Goal: Information Seeking & Learning: Find specific fact

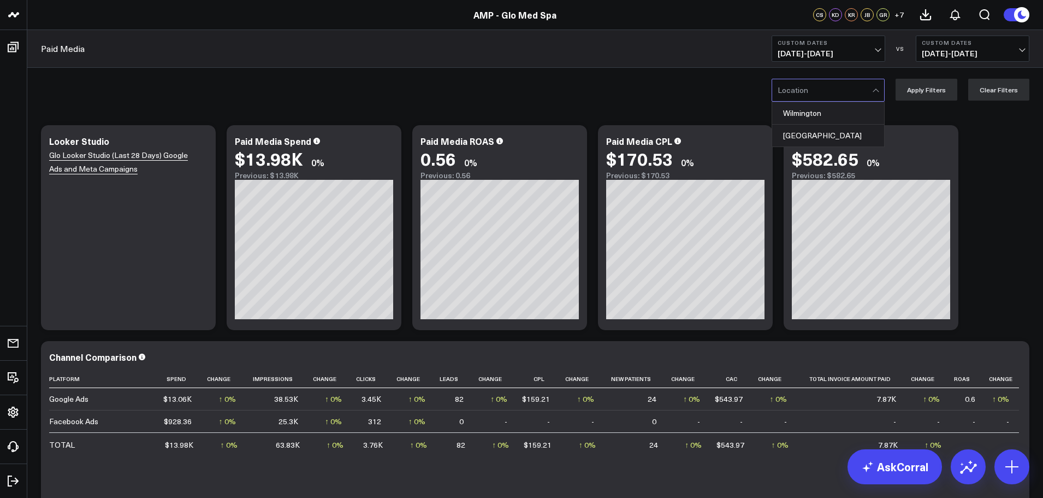
click at [859, 91] on div at bounding box center [825, 90] width 94 height 22
click at [825, 135] on div "[GEOGRAPHIC_DATA]" at bounding box center [828, 136] width 112 height 22
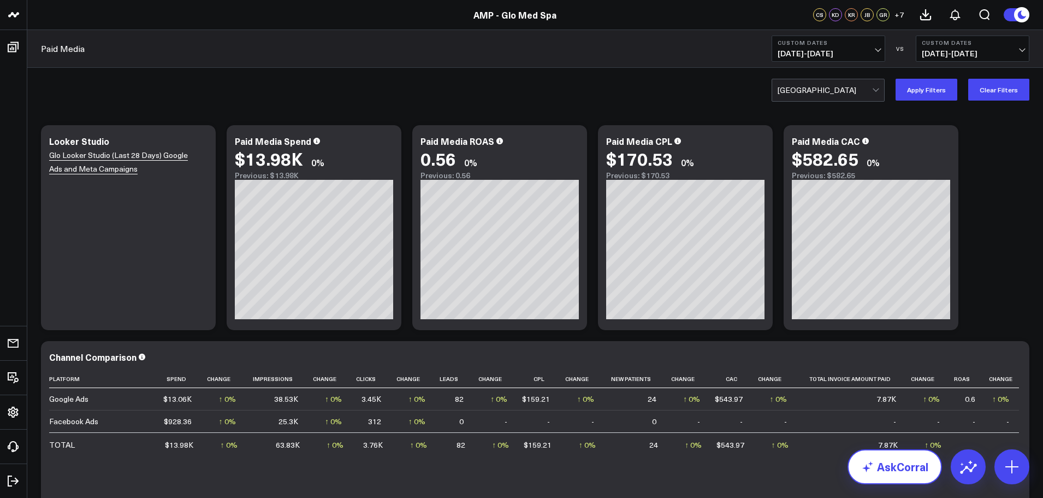
click at [889, 478] on link "AskCorral" at bounding box center [895, 466] width 94 height 35
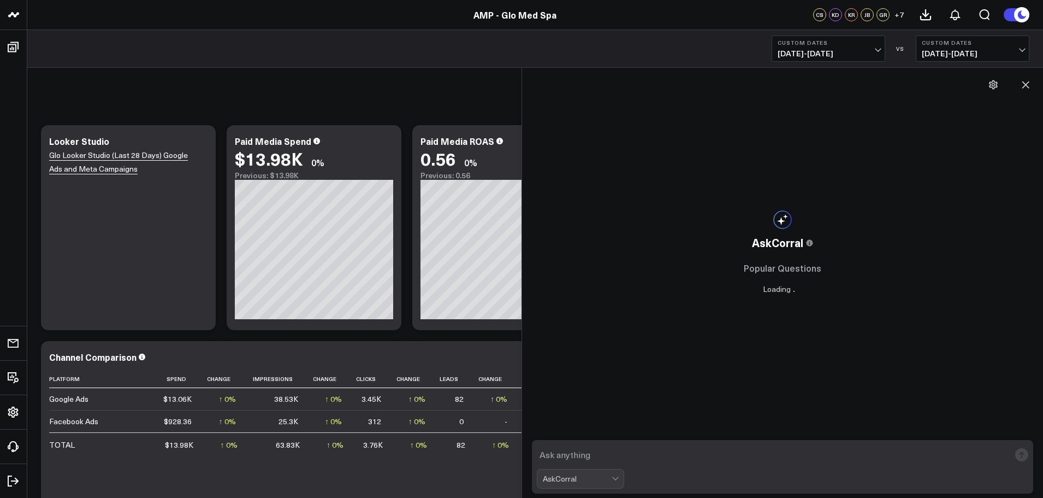
click at [559, 451] on textarea at bounding box center [773, 455] width 473 height 20
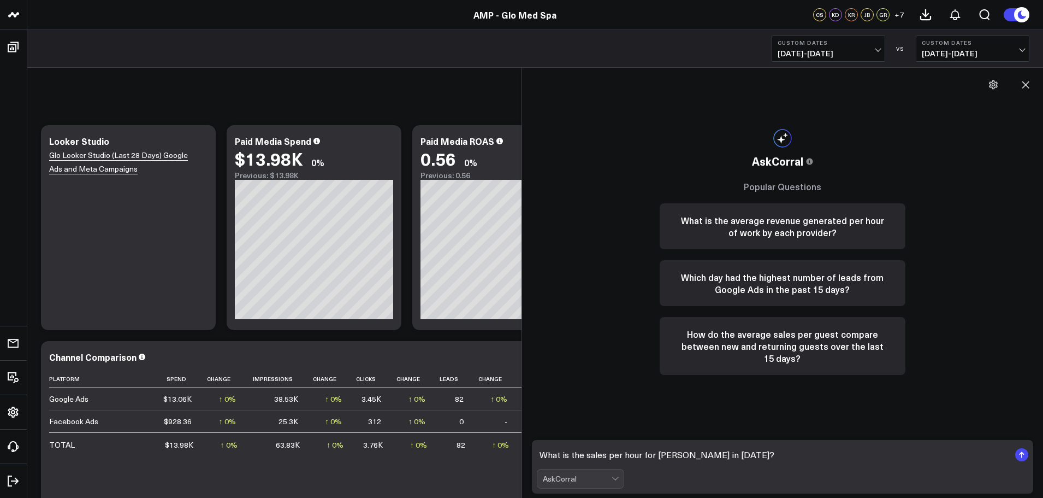
type textarea "What is the sales per hour for [PERSON_NAME] in [DATE]?"
click at [1017, 458] on rect "submit" at bounding box center [1021, 454] width 13 height 13
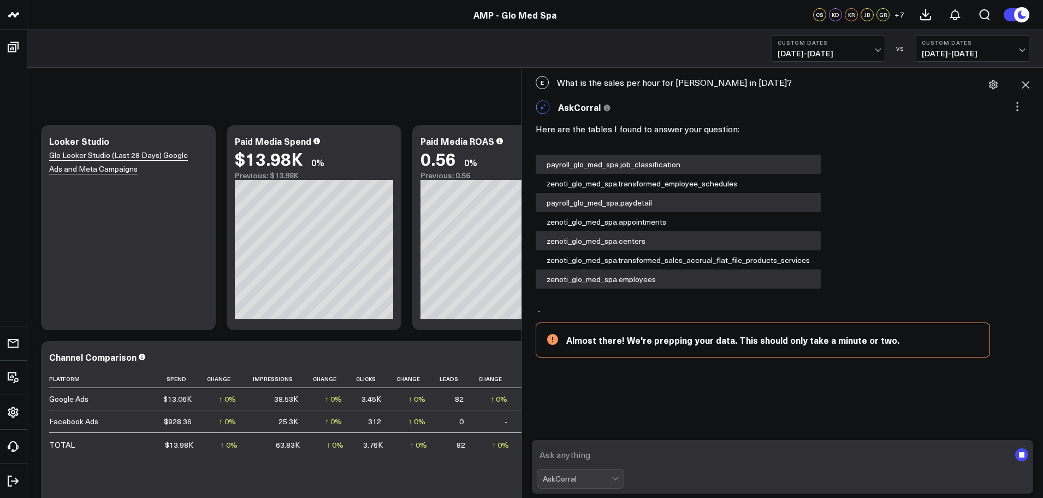
scroll to position [58, 0]
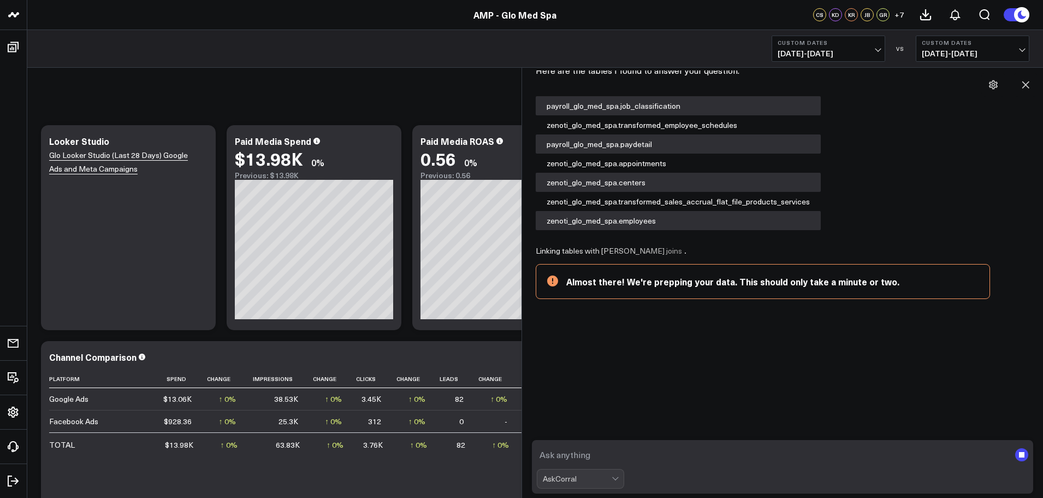
click at [544, 458] on textarea at bounding box center [773, 455] width 473 height 20
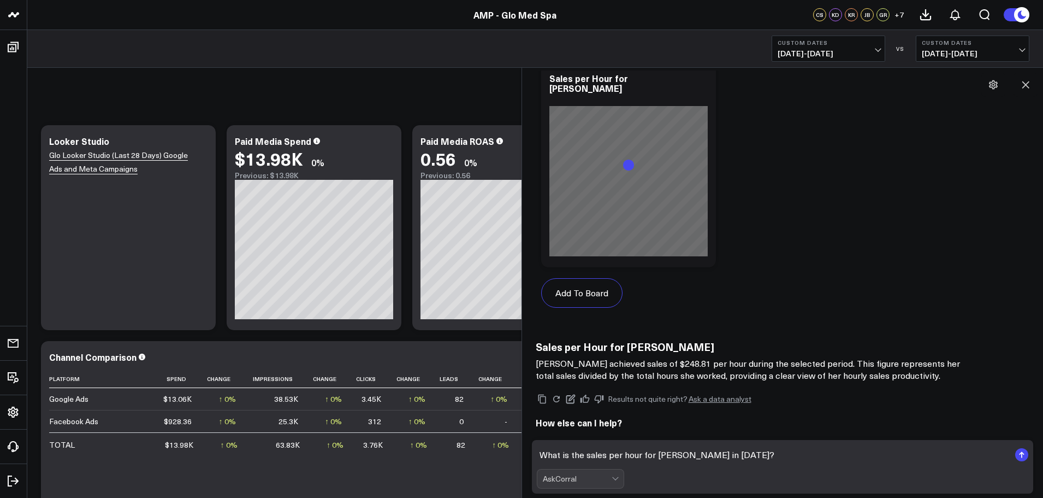
scroll to position [772, 0]
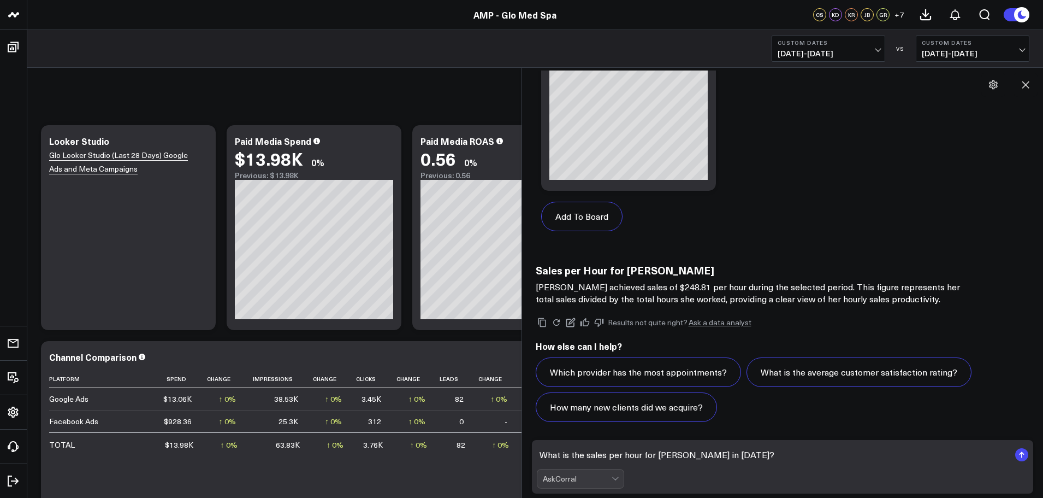
type textarea "What is the sales per hour for [PERSON_NAME] in [DATE]?"
click at [1023, 455] on rect "submit" at bounding box center [1021, 454] width 13 height 13
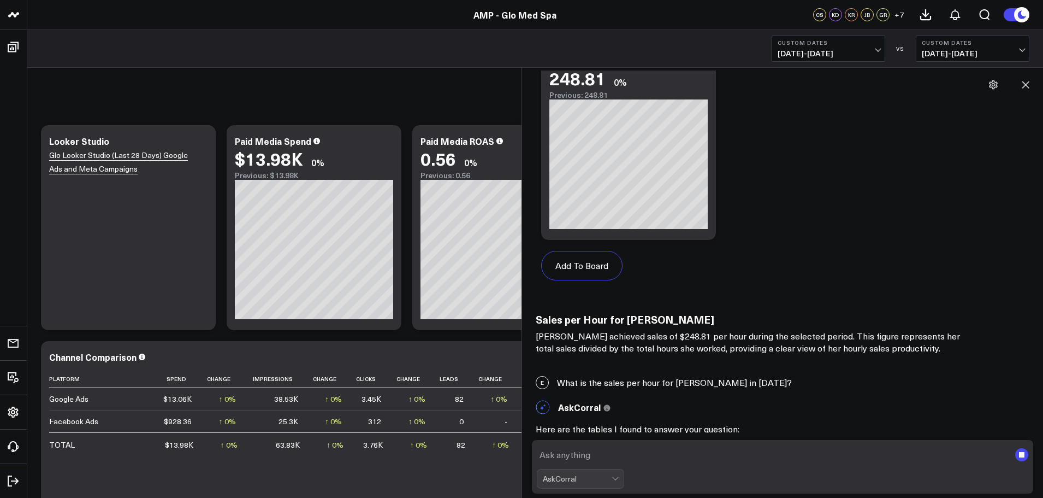
scroll to position [1141, 0]
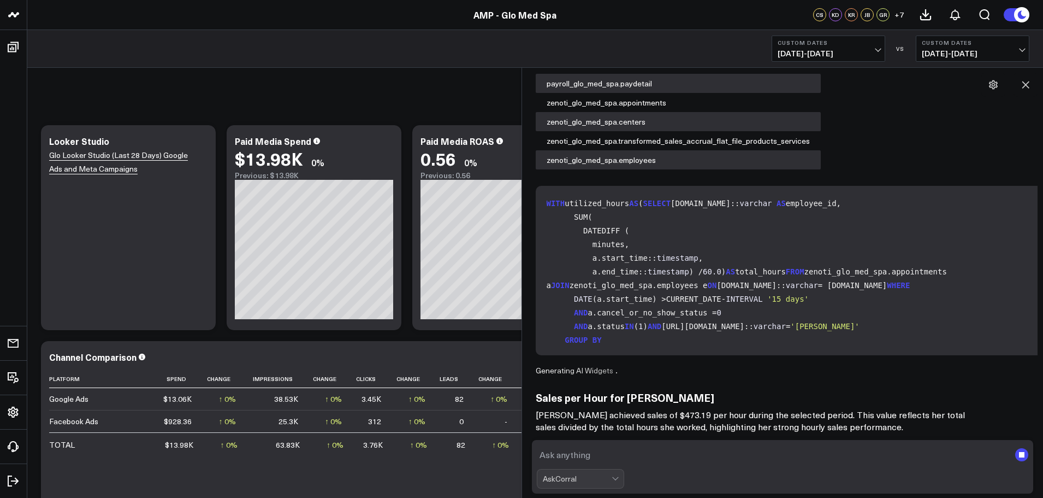
click at [546, 452] on textarea at bounding box center [773, 455] width 473 height 20
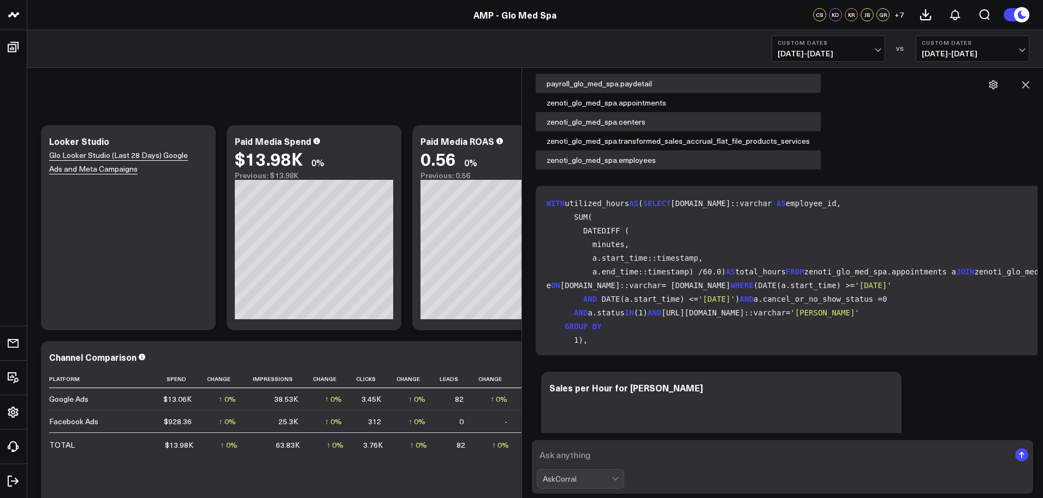
scroll to position [2062, 0]
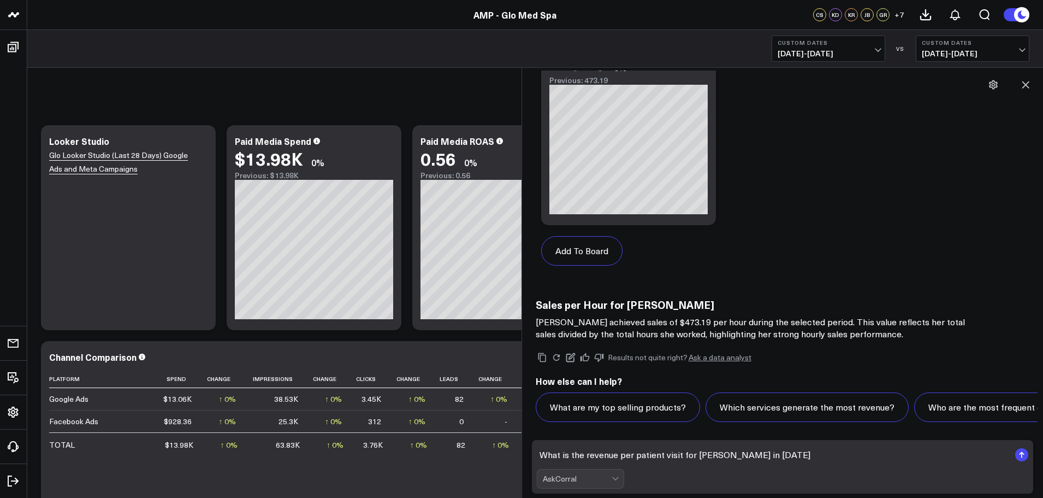
type textarea "What is the revenue per patient visit for [PERSON_NAME] in [DATE]?"
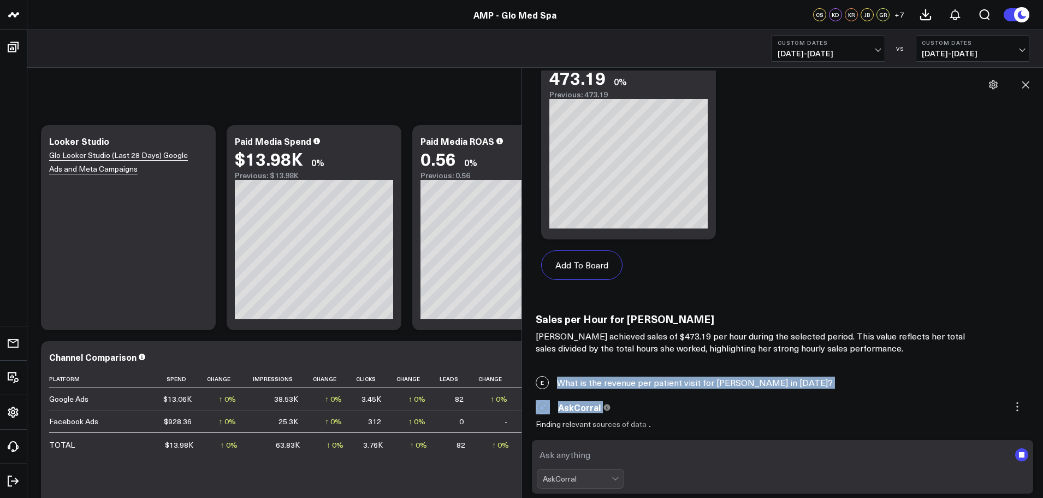
scroll to position [2110, 0]
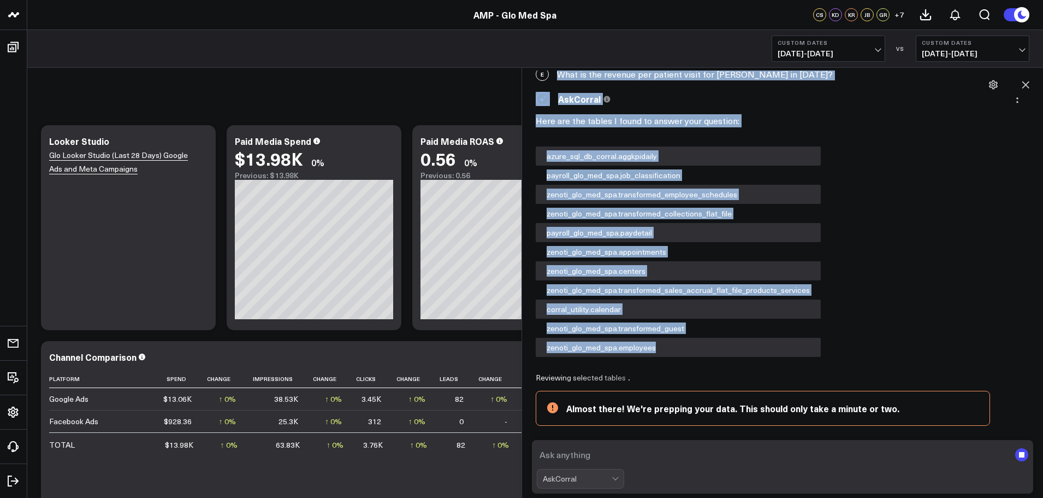
scroll to position [2372, 0]
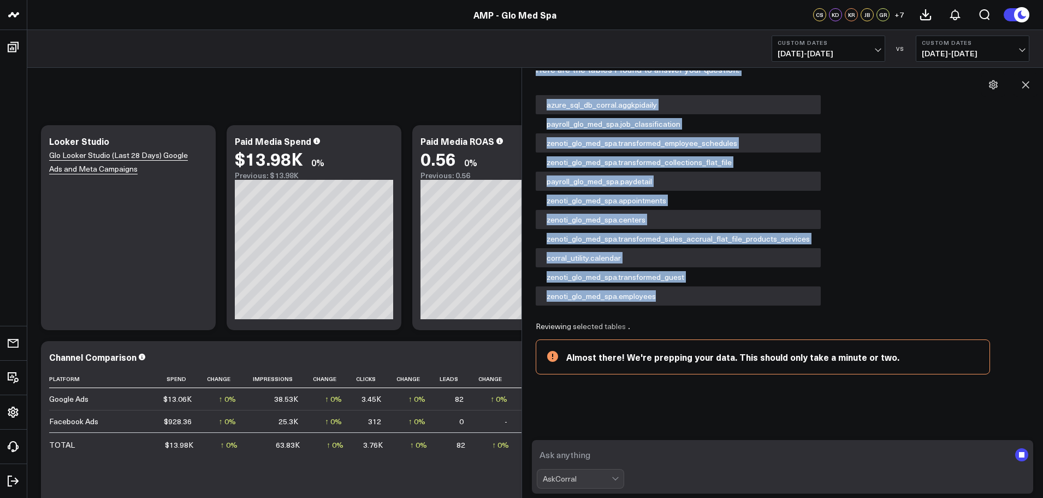
click at [942, 293] on div "Here are the tables I found to answer your question: azure_sql_db_corral.aggkpi…" at bounding box center [783, 182] width 494 height 245
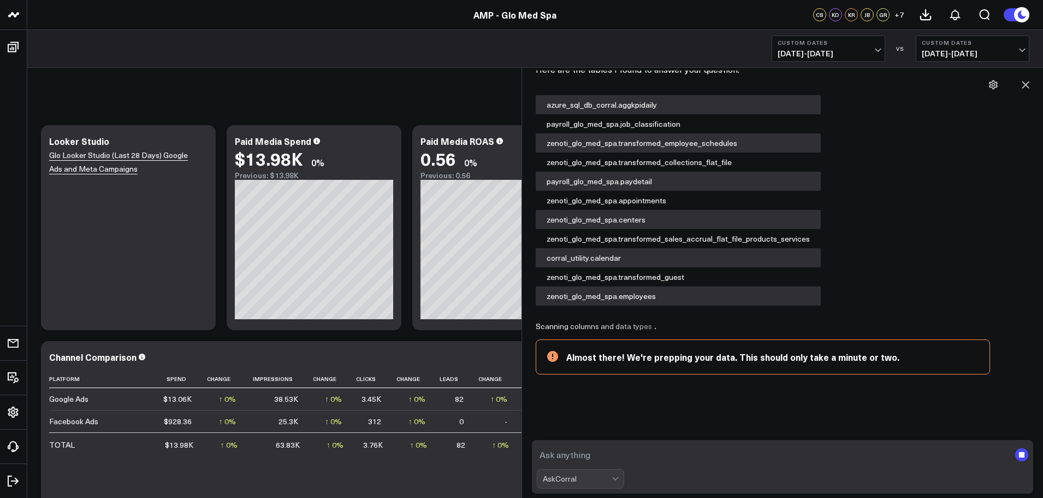
click at [574, 455] on textarea at bounding box center [773, 455] width 473 height 20
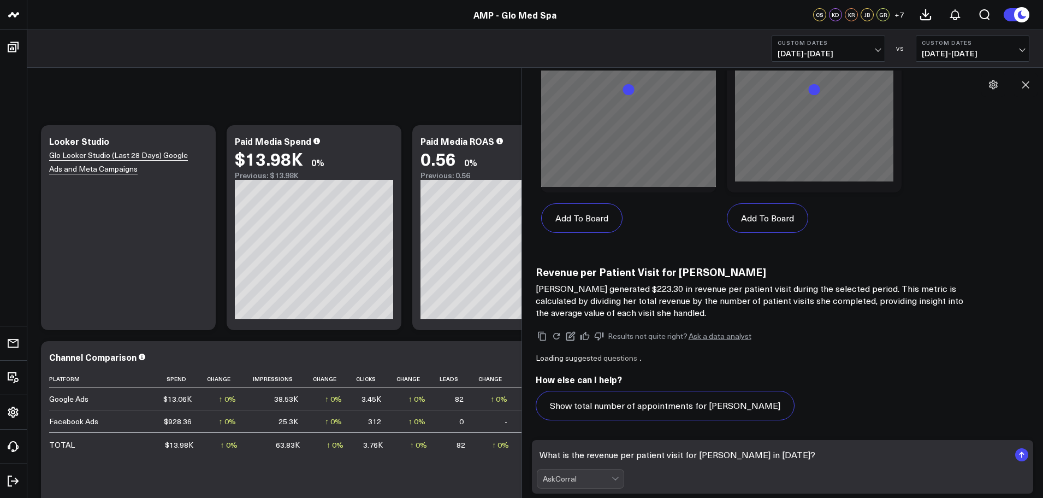
scroll to position [3172, 0]
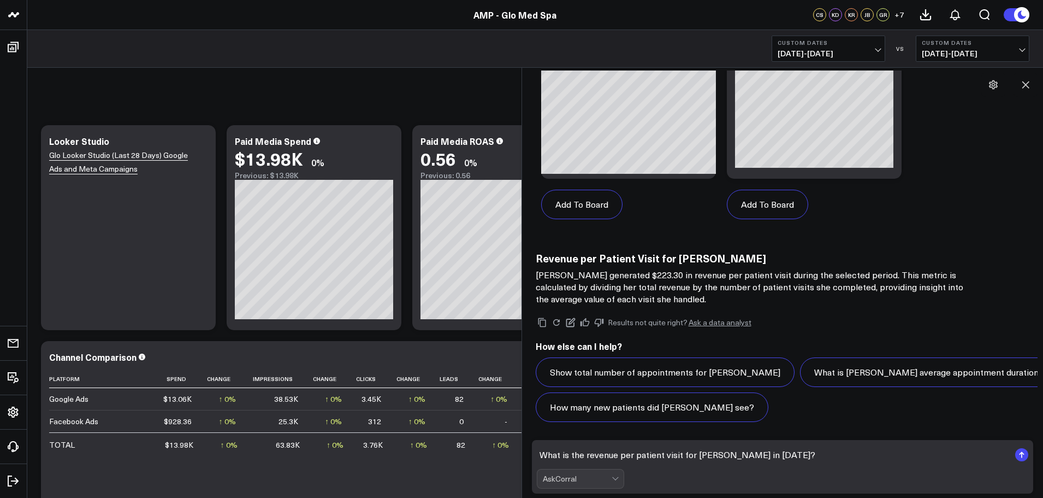
type textarea "What is the revenue per patient visit for [PERSON_NAME] in [DATE]?"
click at [1019, 453] on rect "submit" at bounding box center [1021, 454] width 13 height 13
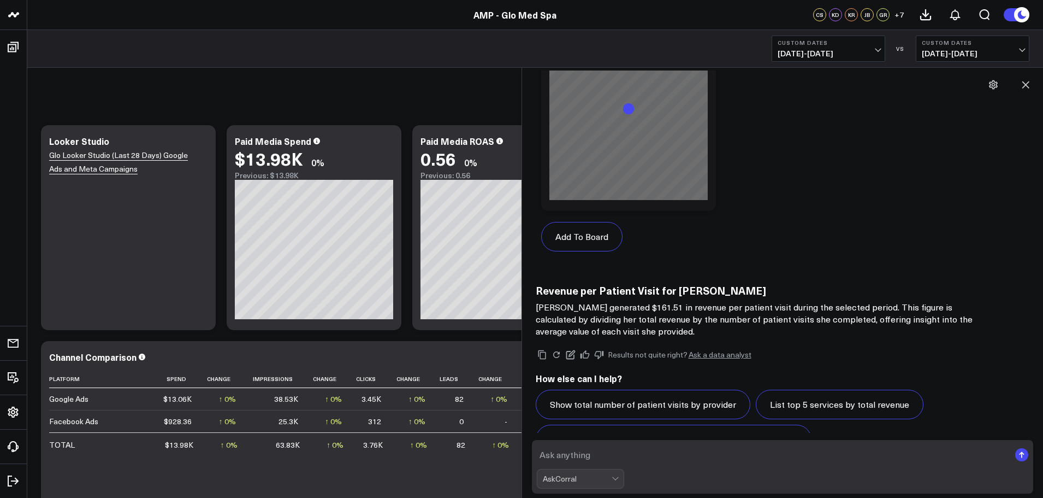
scroll to position [4321, 0]
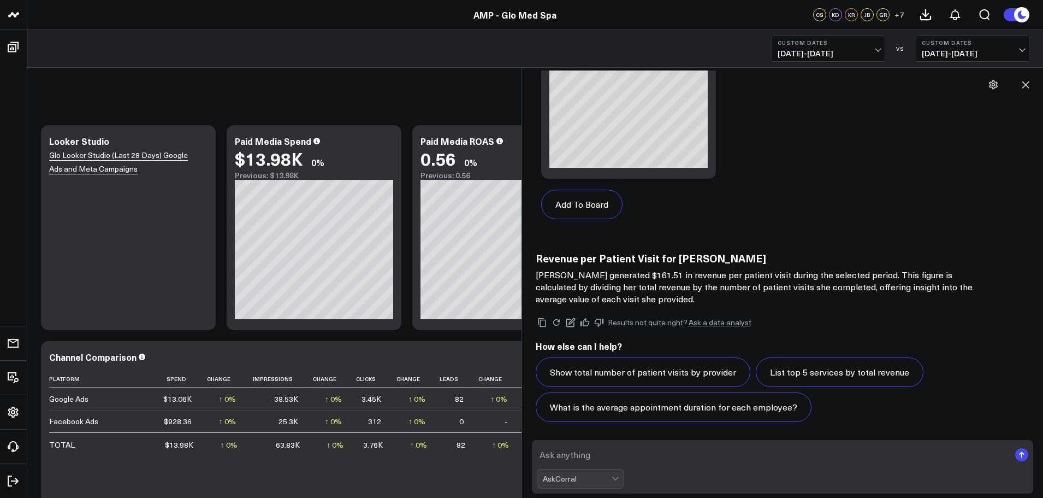
click at [548, 459] on textarea at bounding box center [773, 455] width 473 height 20
type textarea "What is the utilization rate for [PERSON_NAME] in [DATE]?"
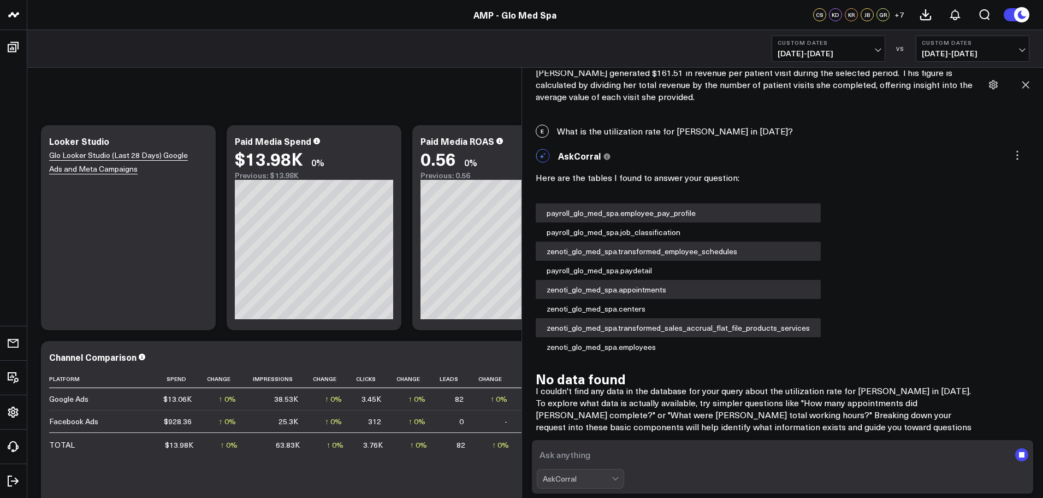
scroll to position [4536, 0]
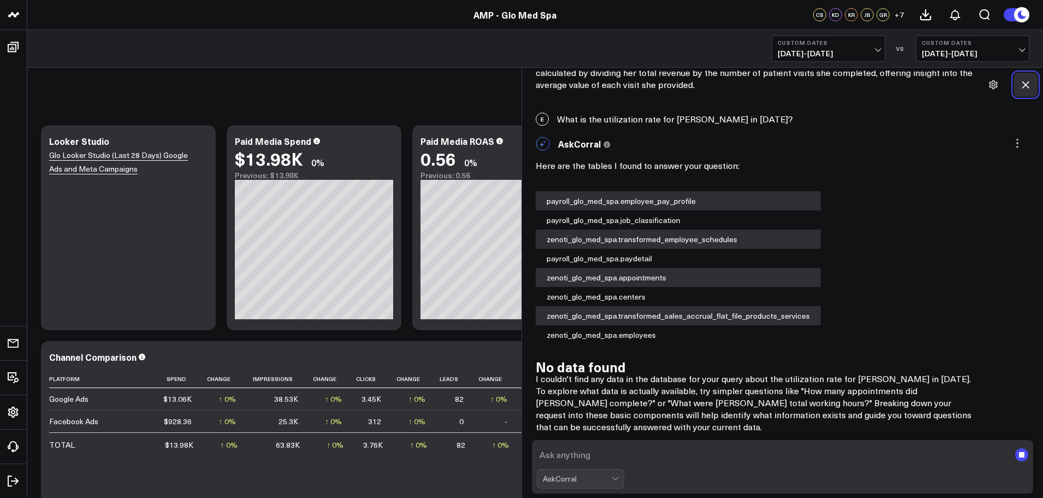
click at [1028, 82] on icon at bounding box center [1025, 84] width 11 height 11
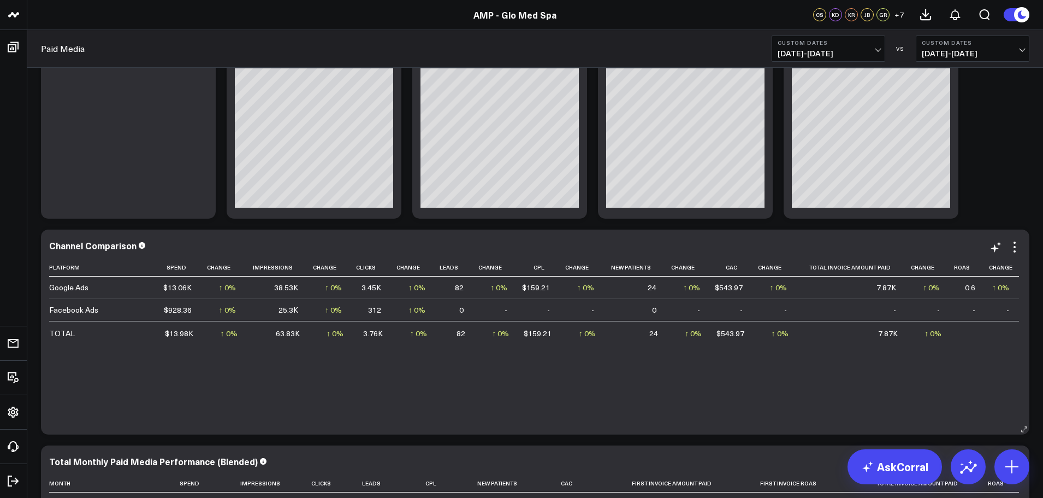
scroll to position [0, 0]
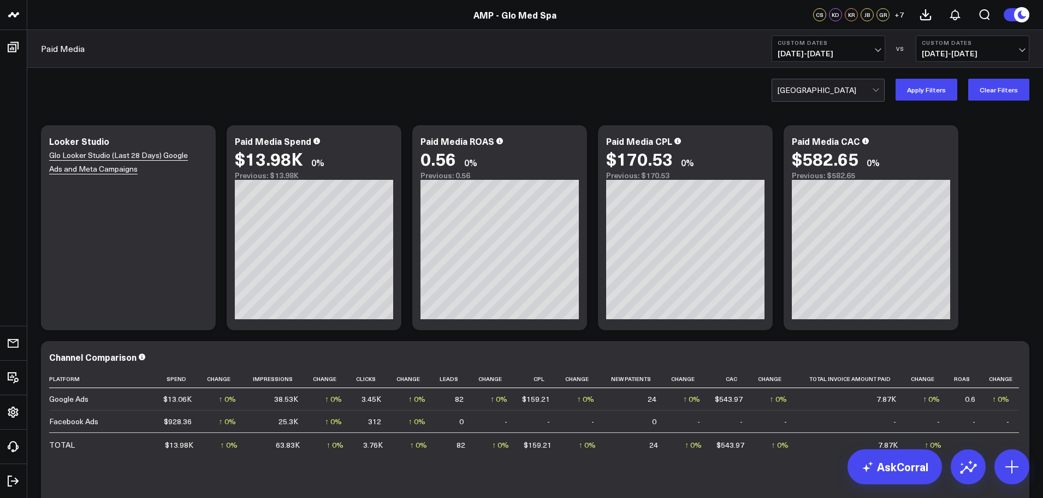
click at [881, 49] on button "Custom Dates [DATE] - [DATE]" at bounding box center [829, 48] width 114 height 26
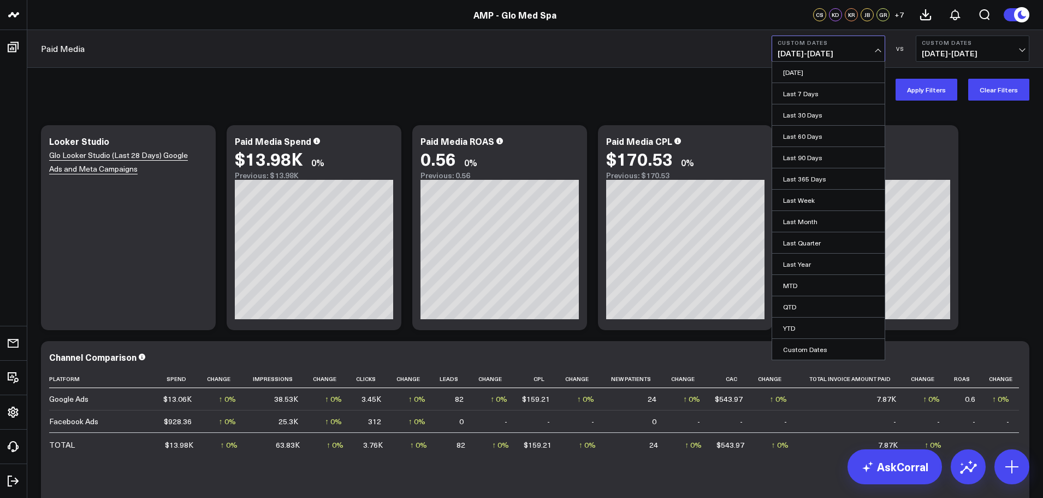
scroll to position [4663, 0]
click at [854, 45] on b "Custom Dates" at bounding box center [829, 42] width 102 height 7
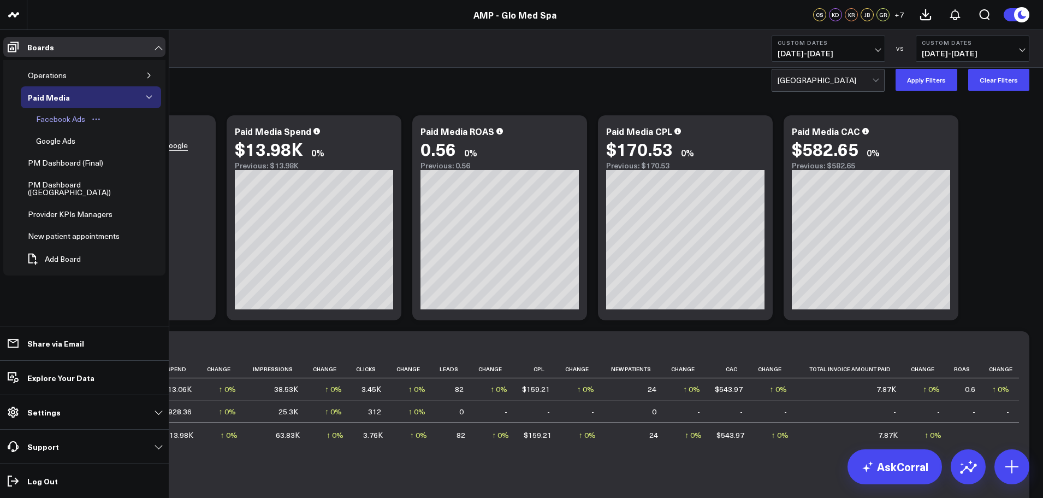
scroll to position [0, 0]
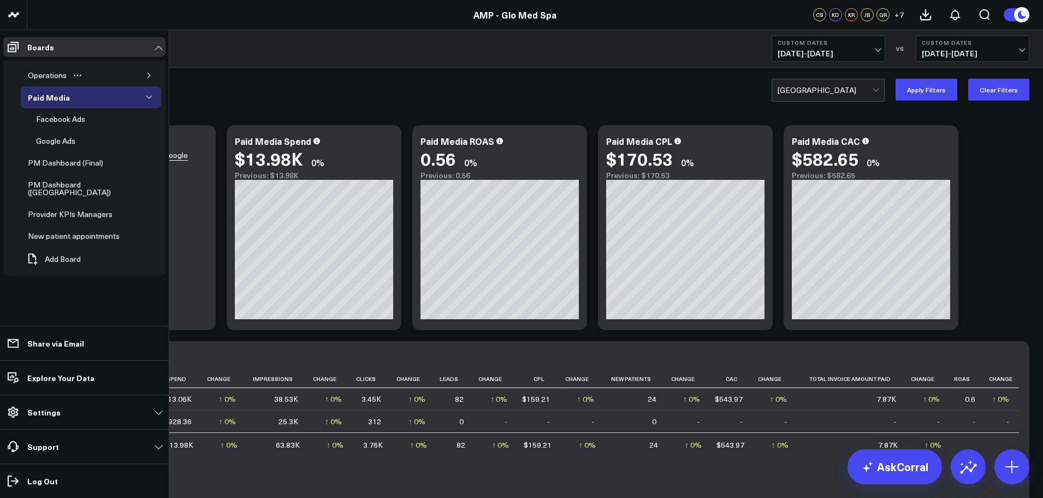
click at [148, 69] on div "Operations" at bounding box center [91, 75] width 140 height 22
click at [148, 77] on icon "button" at bounding box center [149, 75] width 7 height 7
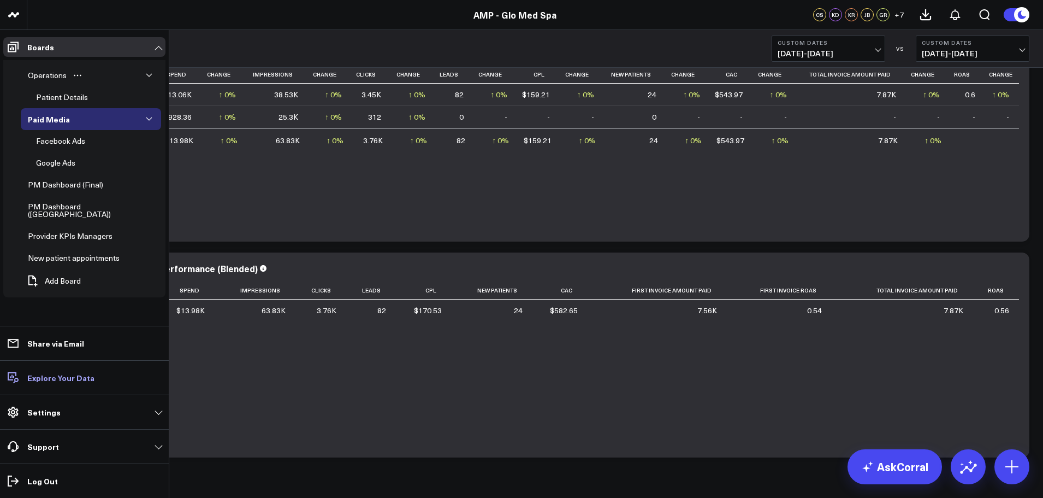
scroll to position [335, 0]
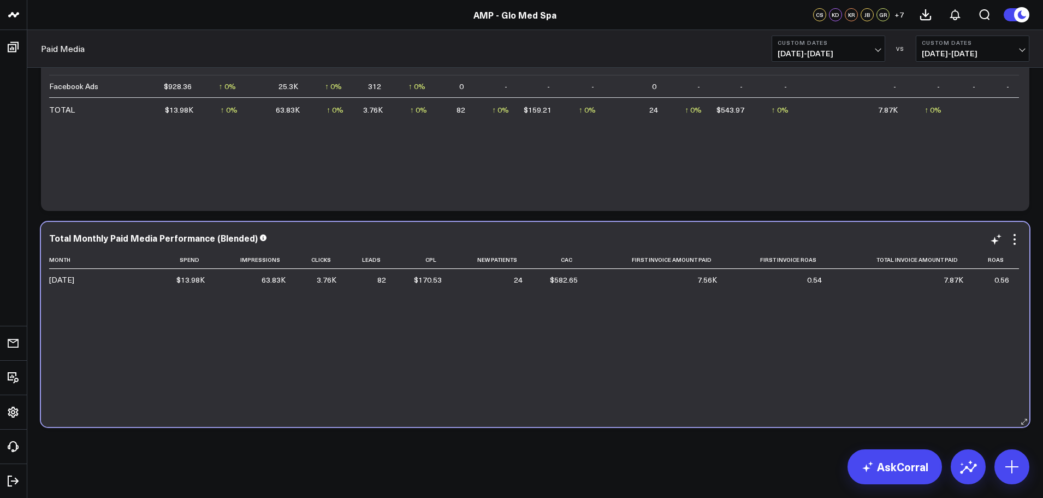
click at [262, 396] on div "Month Spend Impressions Clicks Leads Cpl New Patients Cac First Invoice Amount …" at bounding box center [535, 333] width 972 height 165
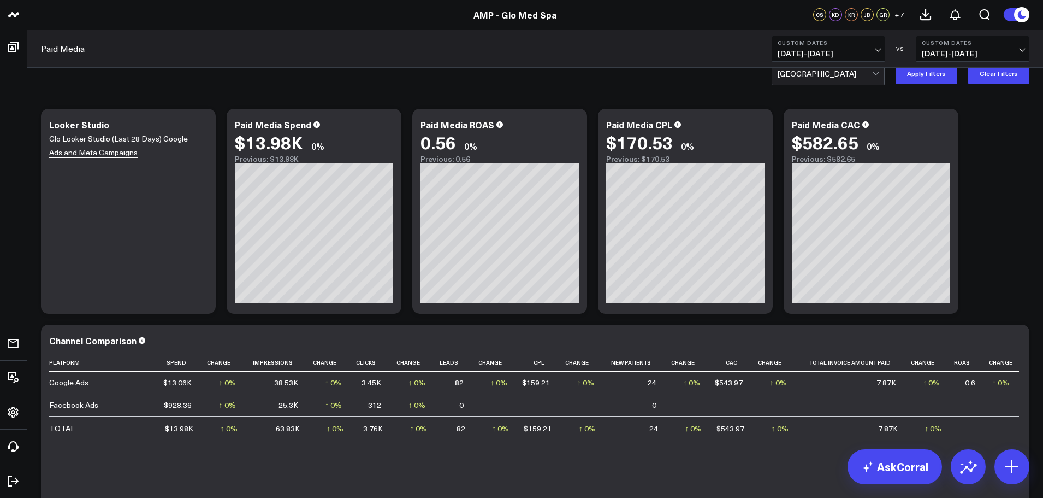
scroll to position [0, 0]
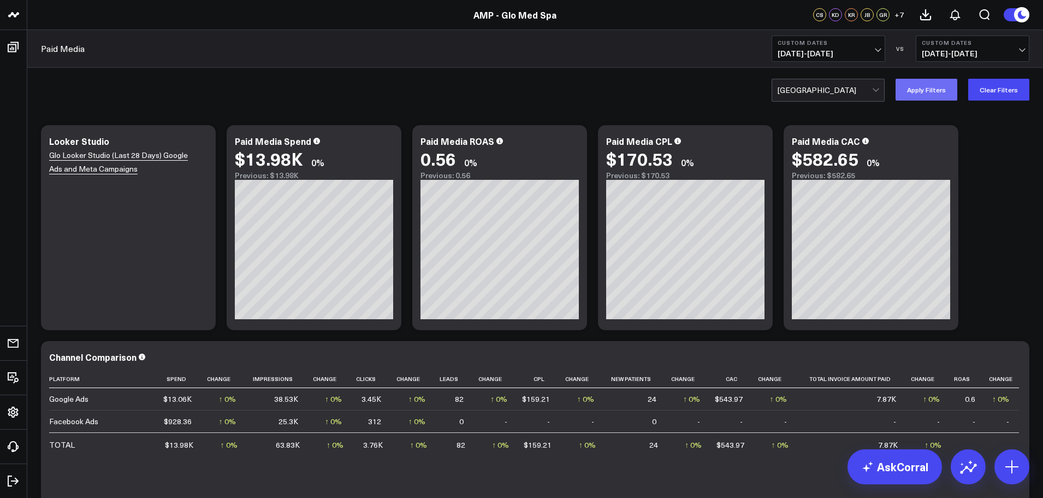
click at [924, 90] on button "Apply Filters" at bounding box center [927, 90] width 62 height 22
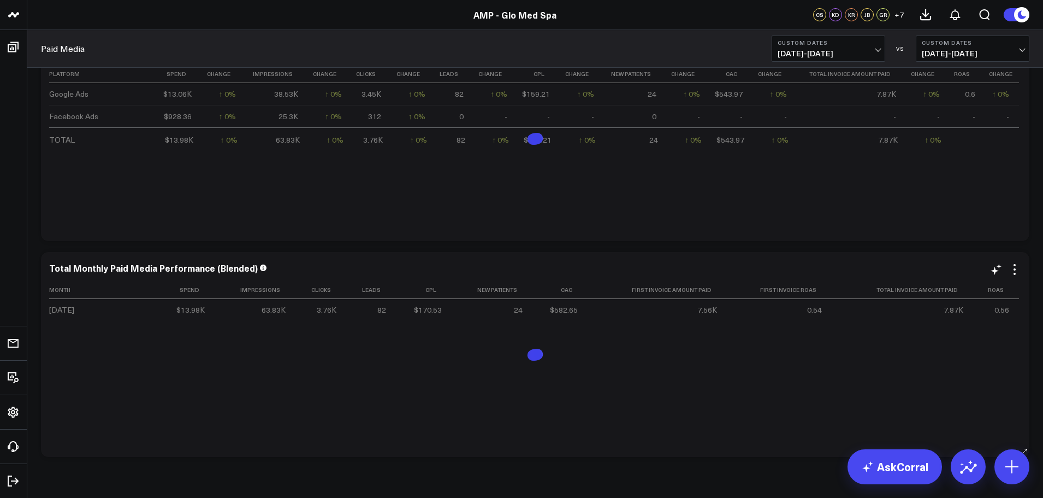
scroll to position [335, 0]
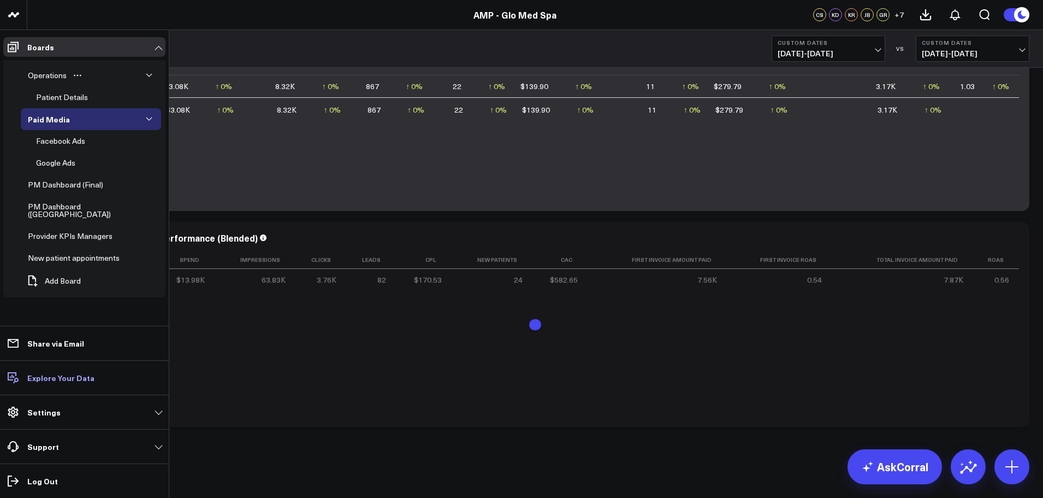
click at [63, 373] on p "Explore Your Data" at bounding box center [60, 377] width 67 height 9
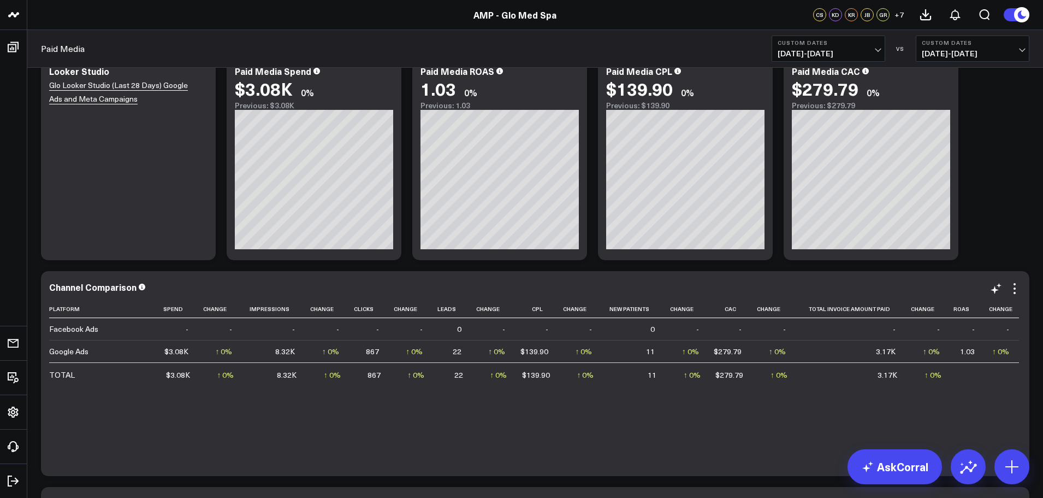
scroll to position [0, 0]
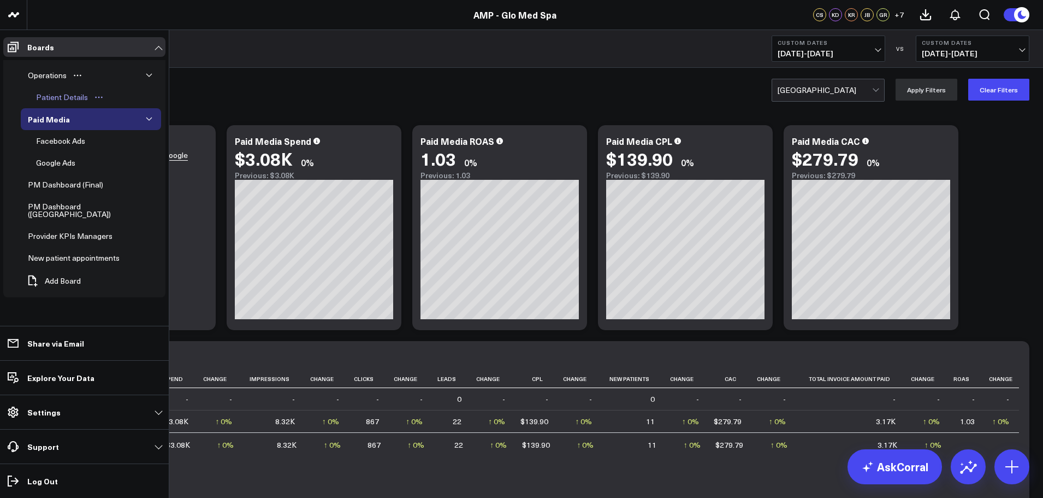
click at [67, 94] on div "Patient Details" at bounding box center [61, 97] width 57 height 13
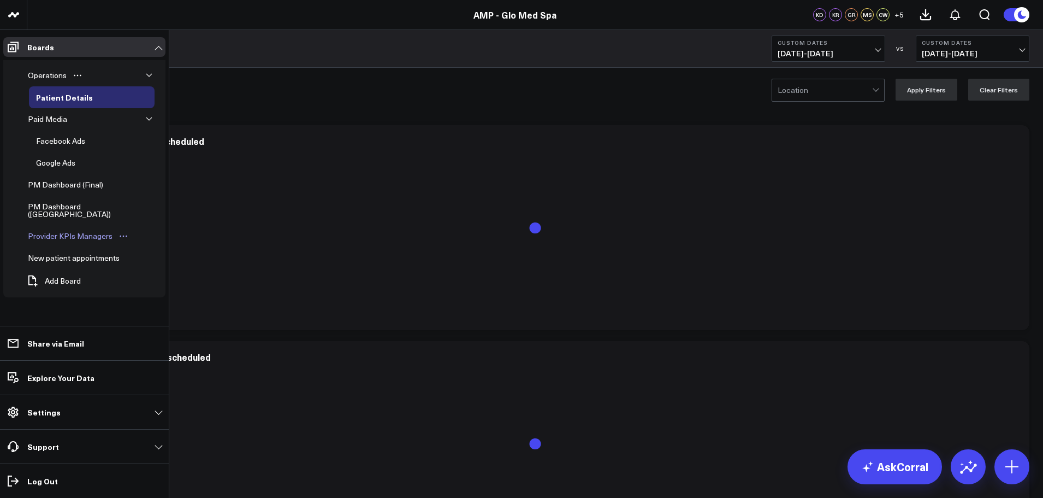
click at [87, 233] on div "Provider KPIs Managers" at bounding box center [70, 235] width 90 height 13
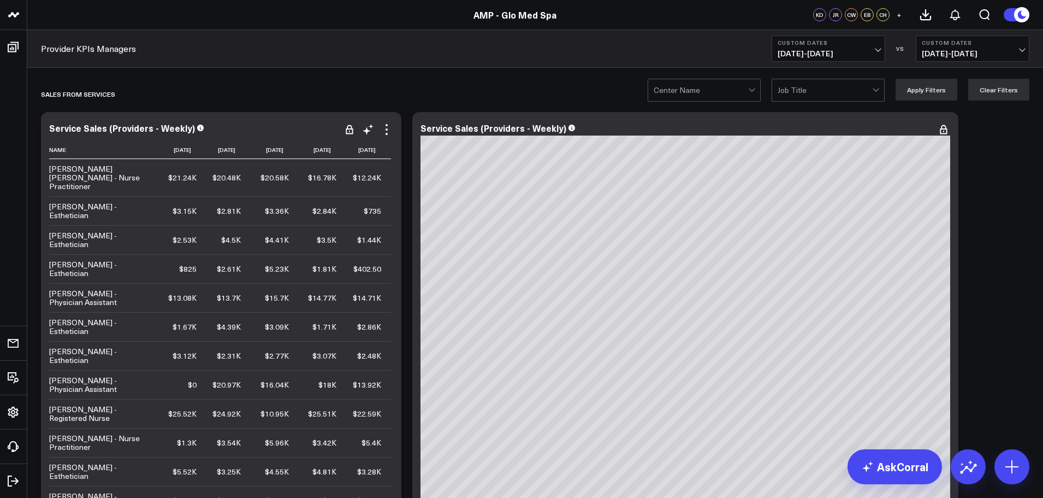
scroll to position [49, 0]
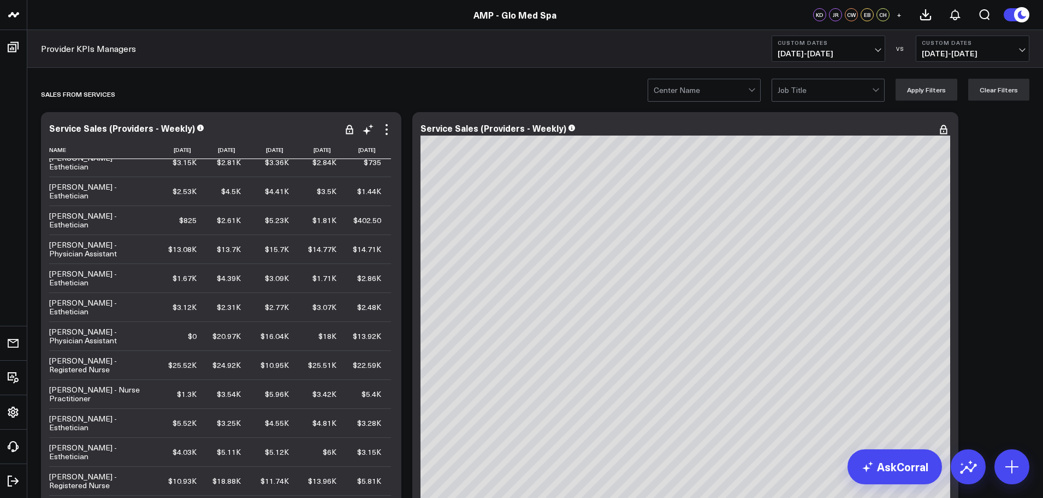
click at [93, 379] on td "[PERSON_NAME] - Nurse Practitioner" at bounding box center [103, 393] width 109 height 29
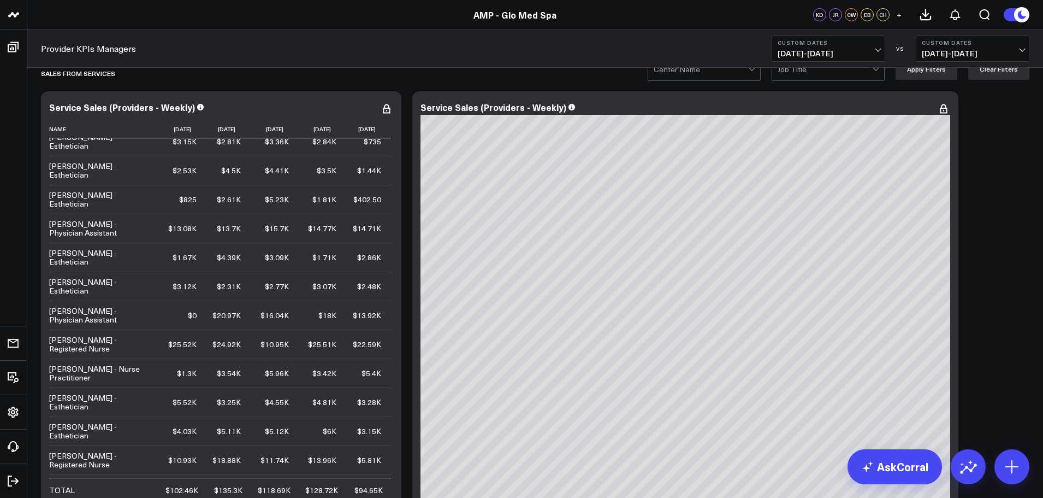
scroll to position [0, 0]
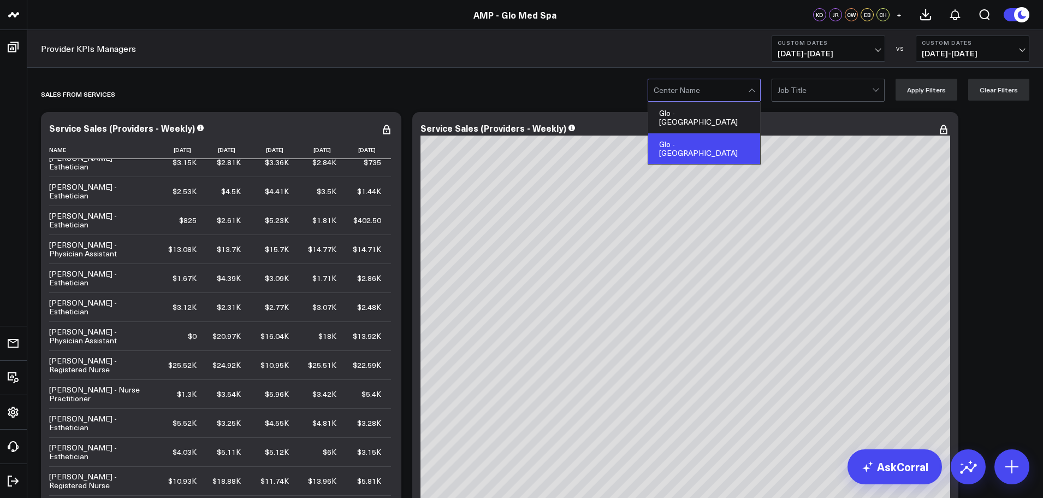
click at [692, 134] on div "Glo - [GEOGRAPHIC_DATA]" at bounding box center [704, 148] width 112 height 31
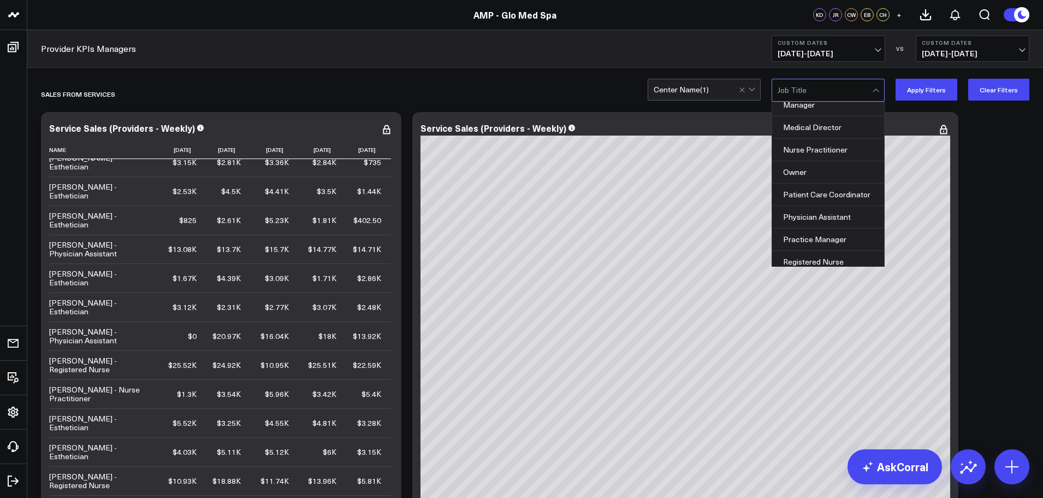
scroll to position [242, 0]
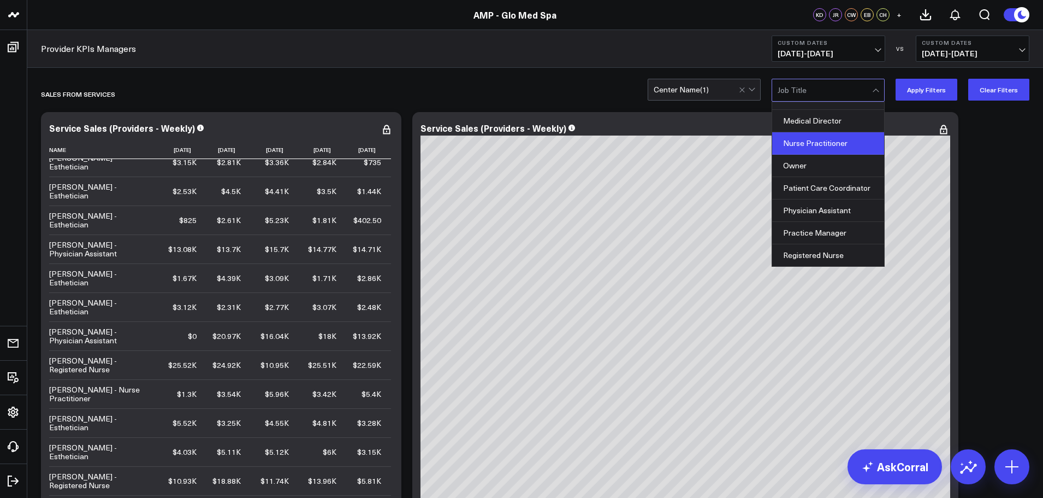
click at [830, 144] on div "Nurse Practitioner" at bounding box center [828, 143] width 112 height 22
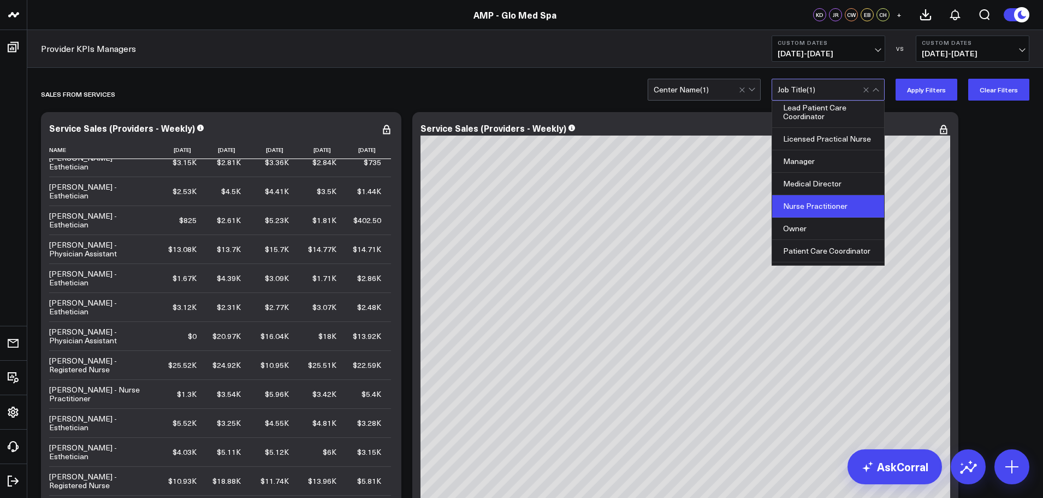
scroll to position [133, 0]
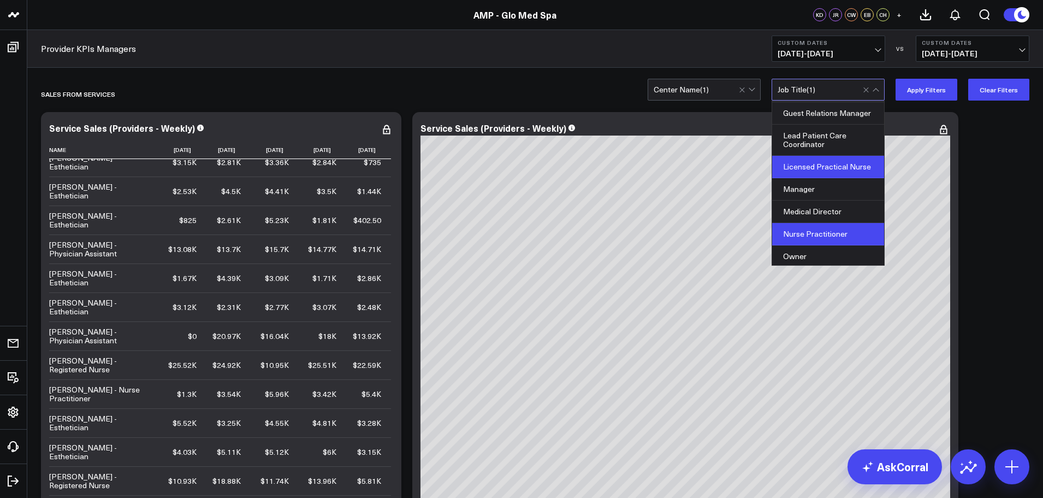
click at [827, 178] on div "Licensed Practical Nurse" at bounding box center [828, 167] width 112 height 22
click at [929, 93] on button "Apply Filters" at bounding box center [927, 90] width 62 height 22
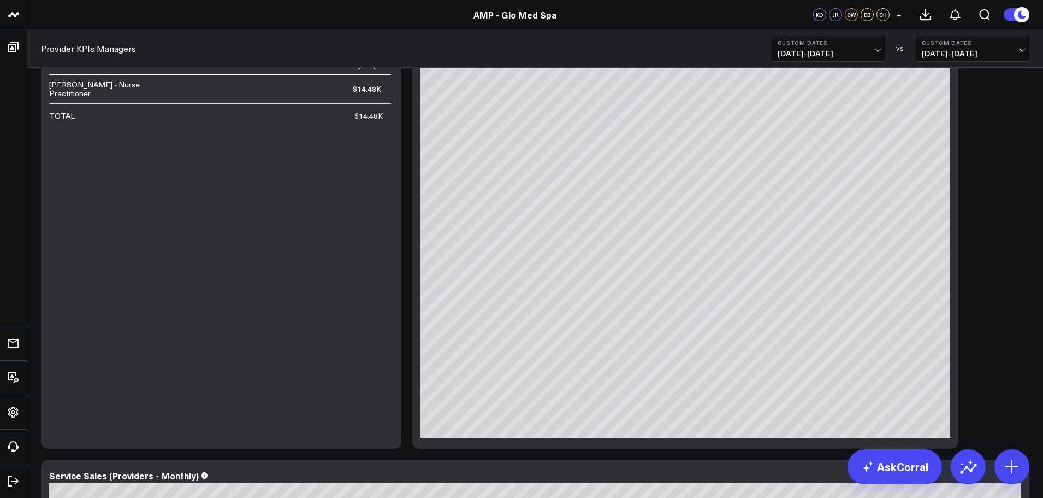
scroll to position [465, 0]
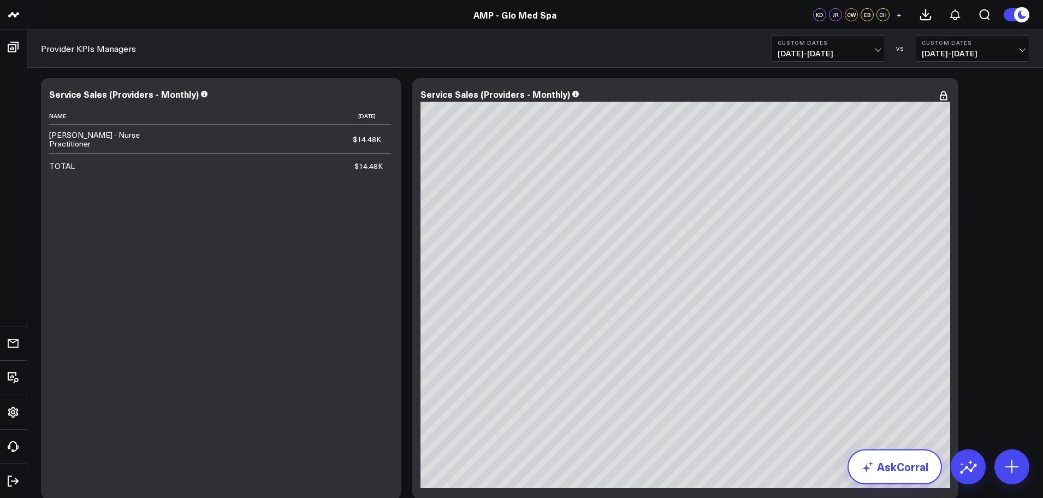
click at [904, 469] on link "AskCorral" at bounding box center [895, 466] width 94 height 35
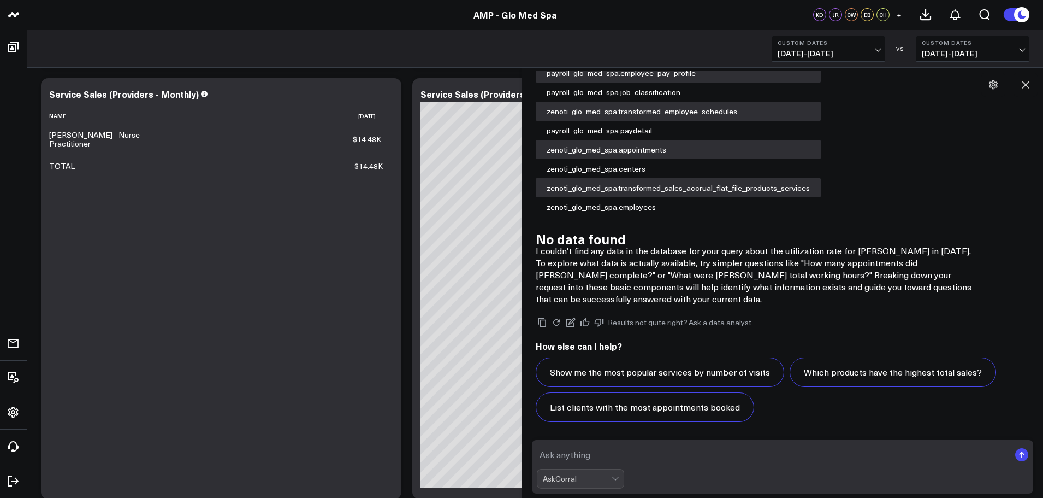
click at [561, 459] on textarea at bounding box center [773, 455] width 473 height 20
type textarea "What is the ave patient ticket in Sept for [PERSON_NAME]?"
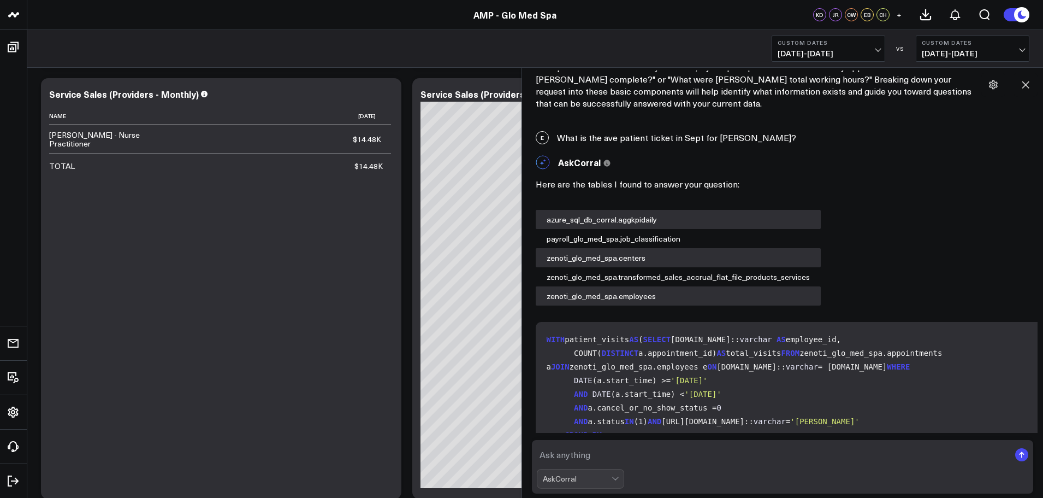
scroll to position [5915, 0]
